Goal: Information Seeking & Learning: Learn about a topic

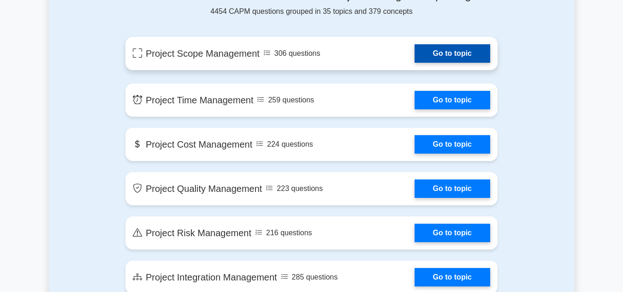
scroll to position [518, 0]
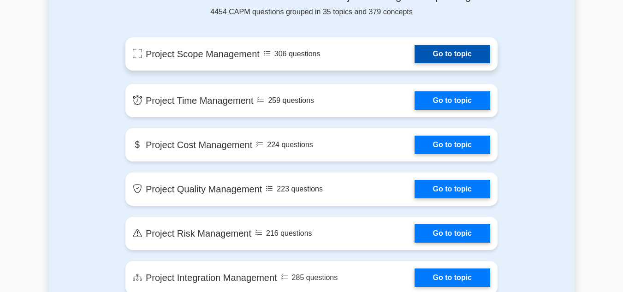
click at [415, 57] on link "Go to topic" at bounding box center [453, 54] width 76 height 18
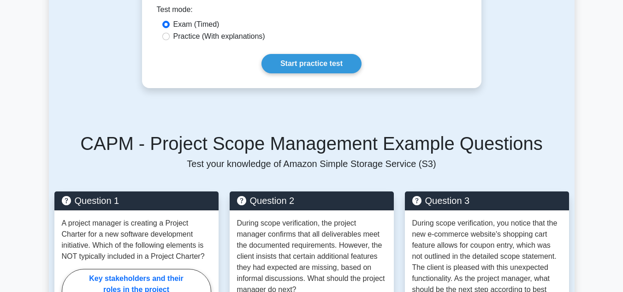
scroll to position [490, 0]
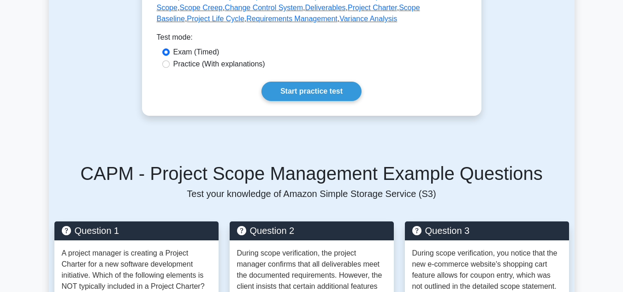
click at [215, 66] on label "Practice (With explanations)" at bounding box center [220, 64] width 92 height 11
click at [170, 66] on input "Practice (With explanations)" at bounding box center [165, 63] width 7 height 7
radio input "true"
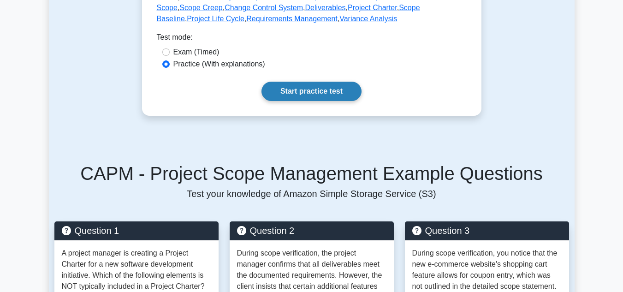
click at [293, 93] on link "Start practice test" at bounding box center [312, 91] width 100 height 19
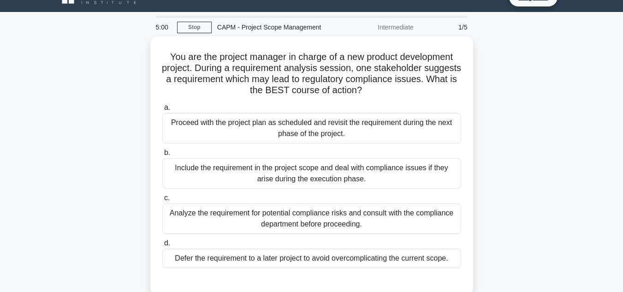
scroll to position [19, 0]
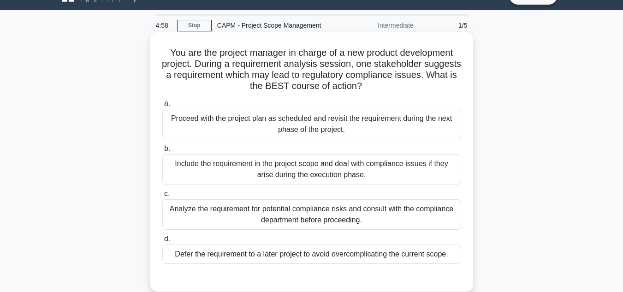
drag, startPoint x: 237, startPoint y: 117, endPoint x: 321, endPoint y: 135, distance: 86.3
click at [321, 135] on div "Proceed with the project plan as scheduled and revisit the requirement during t…" at bounding box center [311, 124] width 299 height 30
click at [162, 107] on input "a. Proceed with the project plan as scheduled and revisit the requirement durin…" at bounding box center [162, 104] width 0 height 6
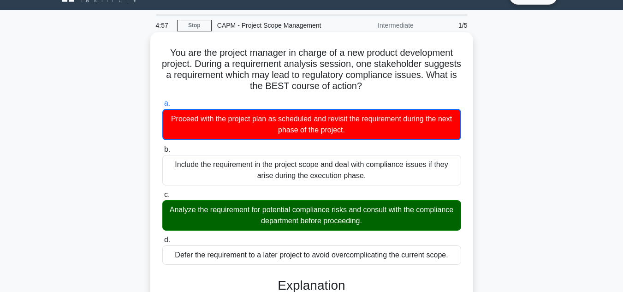
scroll to position [26, 0]
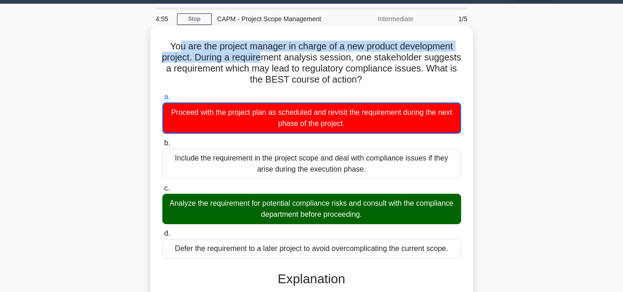
drag, startPoint x: 177, startPoint y: 35, endPoint x: 292, endPoint y: 57, distance: 117.6
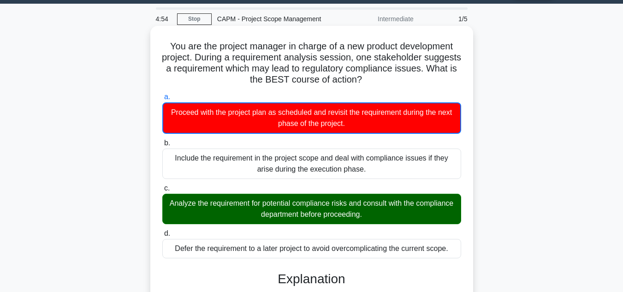
click at [228, 72] on h5 "You are the project manager in charge of a new product development project. Dur…" at bounding box center [312, 63] width 301 height 45
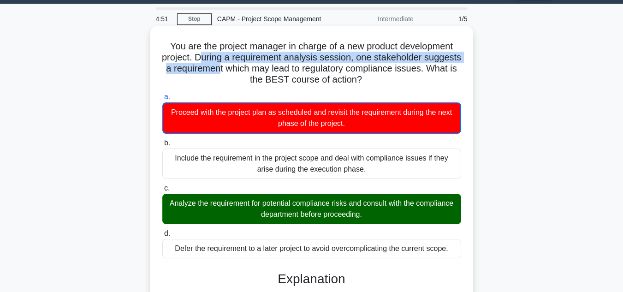
drag, startPoint x: 220, startPoint y: 55, endPoint x: 268, endPoint y: 66, distance: 48.9
click at [268, 66] on h5 "You are the project manager in charge of a new product development project. Dur…" at bounding box center [312, 63] width 301 height 45
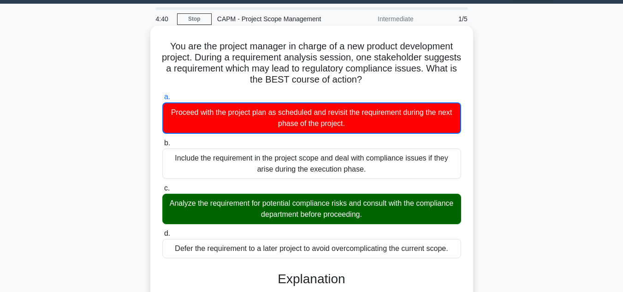
click at [304, 72] on h5 "You are the project manager in charge of a new product development project. Dur…" at bounding box center [312, 63] width 301 height 45
drag, startPoint x: 412, startPoint y: 84, endPoint x: 371, endPoint y: 76, distance: 41.8
click at [371, 76] on h5 "You are the project manager in charge of a new product development project. Dur…" at bounding box center [312, 63] width 301 height 45
drag, startPoint x: 282, startPoint y: 48, endPoint x: 306, endPoint y: 50, distance: 23.6
click at [306, 50] on h5 "You are the project manager in charge of a new product development project. Dur…" at bounding box center [312, 63] width 301 height 45
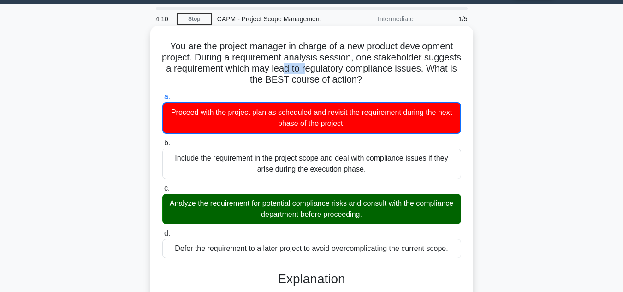
drag, startPoint x: 338, startPoint y: 65, endPoint x: 357, endPoint y: 67, distance: 19.0
click at [357, 67] on h5 "You are the project manager in charge of a new product development project. Dur…" at bounding box center [312, 63] width 301 height 45
click at [332, 90] on div "a. Proceed with the project plan as scheduled and revisit the requirement durin…" at bounding box center [312, 175] width 310 height 171
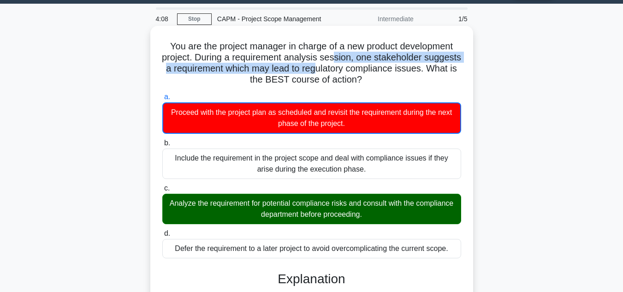
drag, startPoint x: 366, startPoint y: 73, endPoint x: 354, endPoint y: 60, distance: 18.3
click at [354, 60] on h5 "You are the project manager in charge of a new product development project. Dur…" at bounding box center [312, 63] width 301 height 45
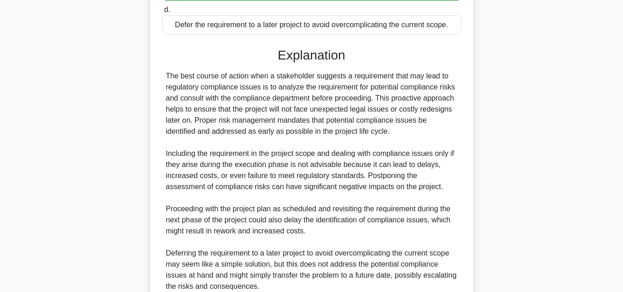
scroll to position [334, 0]
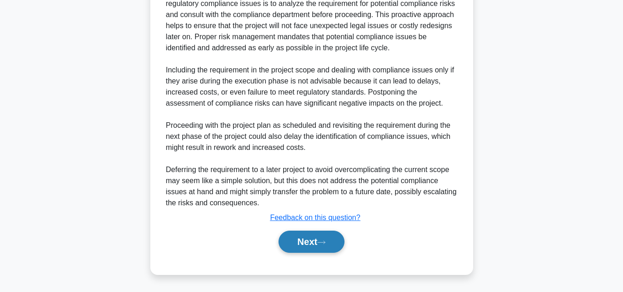
click at [291, 242] on button "Next" at bounding box center [312, 242] width 66 height 22
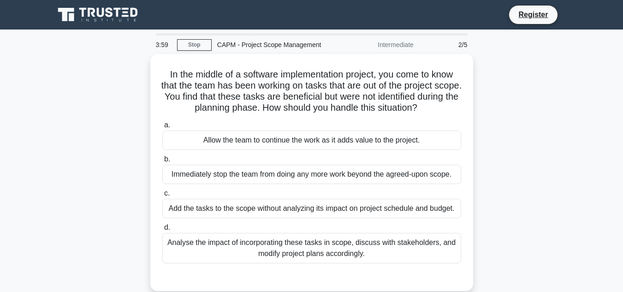
scroll to position [0, 0]
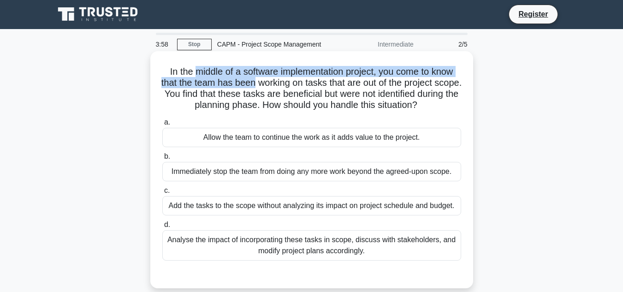
drag, startPoint x: 192, startPoint y: 72, endPoint x: 267, endPoint y: 78, distance: 75.0
click at [267, 78] on h5 "In the middle of a software implementation project, you come to know that the t…" at bounding box center [312, 88] width 301 height 45
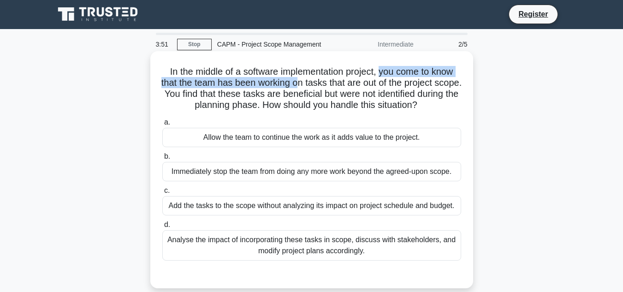
drag, startPoint x: 384, startPoint y: 73, endPoint x: 315, endPoint y: 87, distance: 70.6
click at [315, 87] on h5 "In the middle of a software implementation project, you come to know that the t…" at bounding box center [312, 88] width 301 height 45
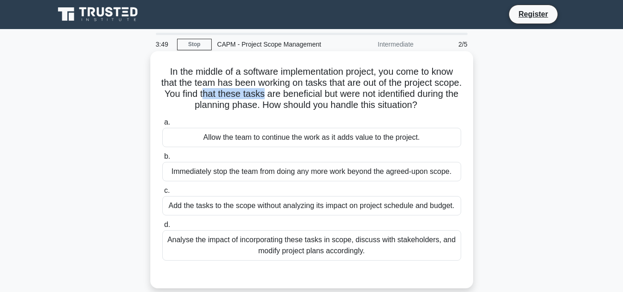
drag, startPoint x: 236, startPoint y: 90, endPoint x: 297, endPoint y: 97, distance: 61.8
click at [297, 97] on h5 "In the middle of a software implementation project, you come to know that the t…" at bounding box center [312, 88] width 301 height 45
drag, startPoint x: 305, startPoint y: 106, endPoint x: 372, endPoint y: 108, distance: 67.4
click at [372, 108] on h5 "In the middle of a software implementation project, you come to know that the t…" at bounding box center [312, 88] width 301 height 45
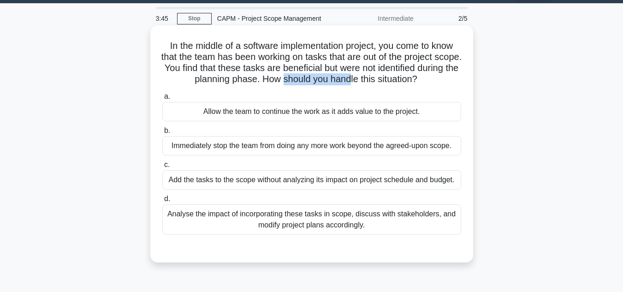
scroll to position [27, 0]
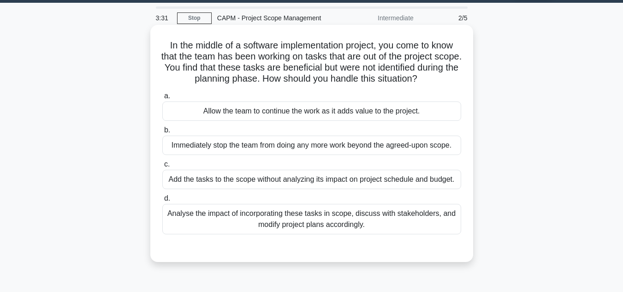
click at [311, 216] on div "Analyse the impact of incorporating these tasks in scope, discuss with stakehol…" at bounding box center [311, 219] width 299 height 30
click at [162, 202] on input "d. Analyse the impact of incorporating these tasks in scope, discuss with stake…" at bounding box center [162, 199] width 0 height 6
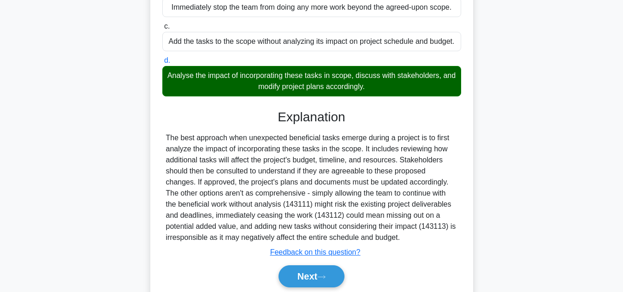
scroll to position [168, 0]
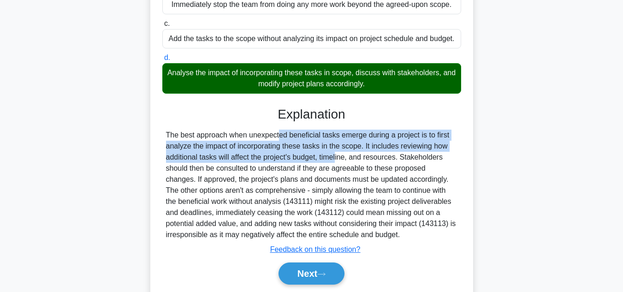
drag, startPoint x: 216, startPoint y: 131, endPoint x: 285, endPoint y: 162, distance: 76.0
click at [285, 162] on div "The best approach when unexpected beneficial tasks emerge during a project is t…" at bounding box center [312, 185] width 292 height 111
click at [326, 277] on icon at bounding box center [321, 274] width 8 height 5
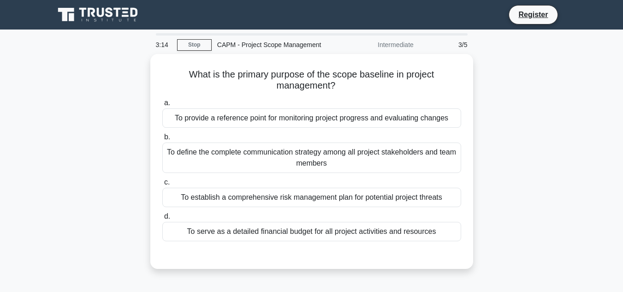
scroll to position [0, 0]
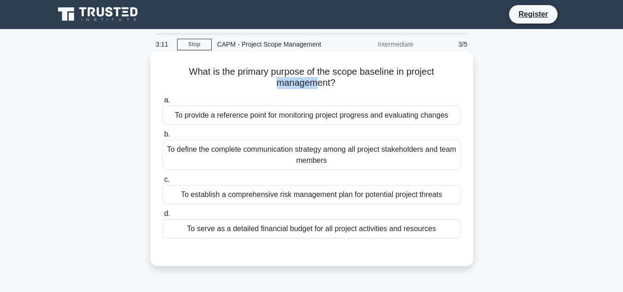
drag, startPoint x: 230, startPoint y: 81, endPoint x: 317, endPoint y: 81, distance: 86.8
click at [317, 81] on h5 "What is the primary purpose of the scope baseline in project management? .spinn…" at bounding box center [312, 77] width 301 height 23
drag, startPoint x: 236, startPoint y: 57, endPoint x: 255, endPoint y: 70, distance: 22.7
click at [255, 70] on div "What is the primary purpose of the scope baseline in project management? .spinn…" at bounding box center [312, 159] width 316 height 208
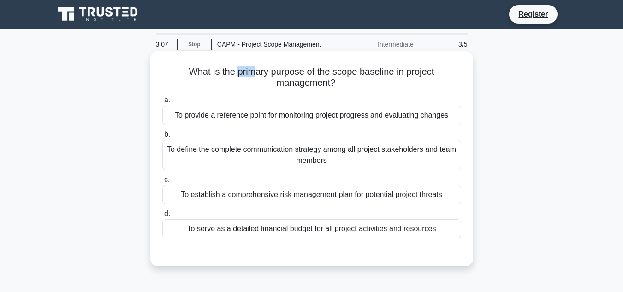
click at [254, 71] on h5 "What is the primary purpose of the scope baseline in project management? .spinn…" at bounding box center [312, 77] width 301 height 23
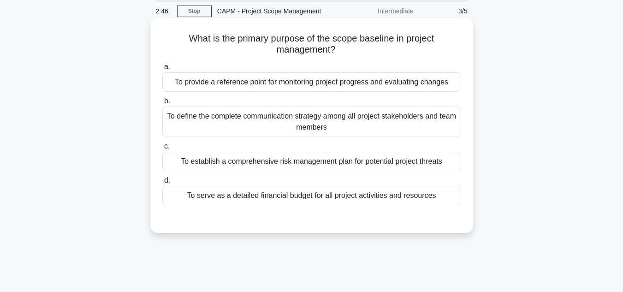
scroll to position [34, 0]
click at [309, 75] on div "To provide a reference point for monitoring project progress and evaluating cha…" at bounding box center [311, 81] width 299 height 19
click at [162, 70] on input "a. To provide a reference point for monitoring project progress and evaluating …" at bounding box center [162, 67] width 0 height 6
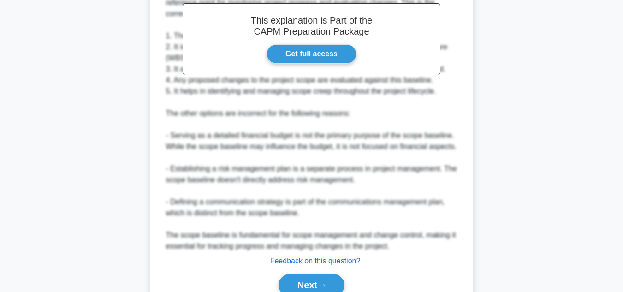
scroll to position [289, 0]
